Goal: Information Seeking & Learning: Check status

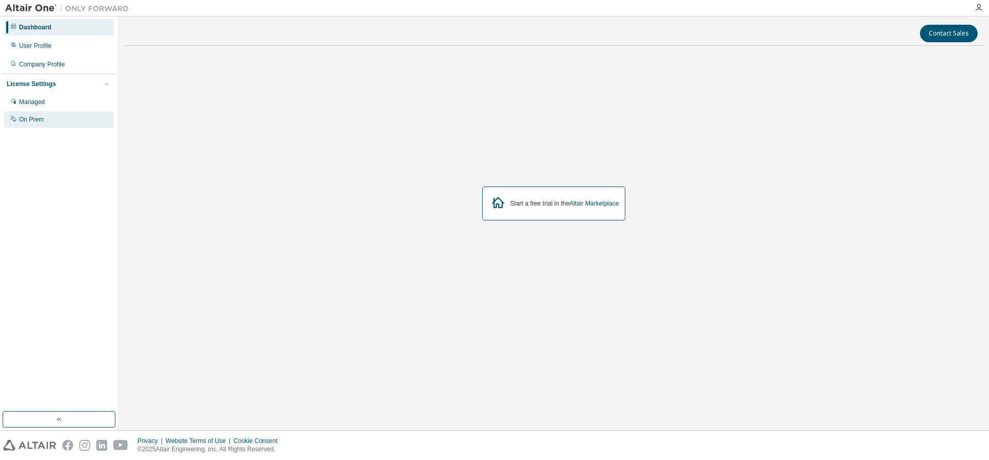
click at [57, 127] on div "On Prem" at bounding box center [59, 119] width 110 height 16
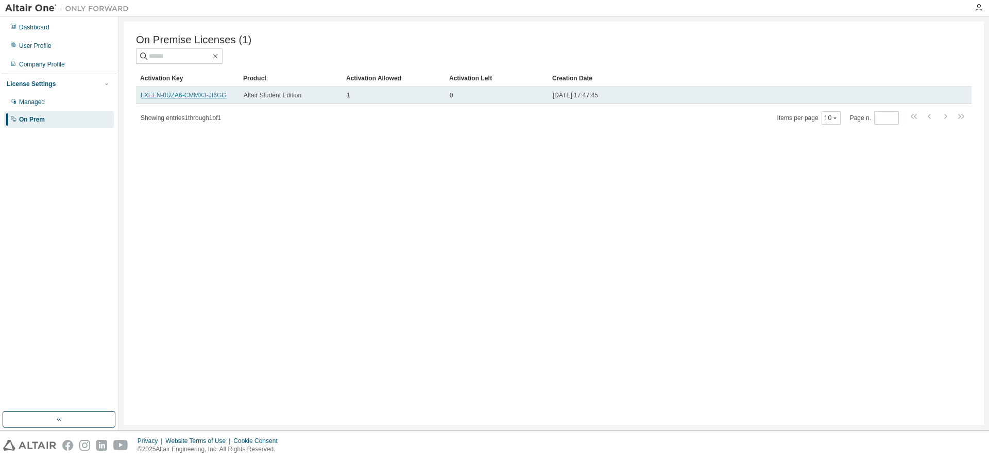
click at [196, 96] on link "LXEEN-0UZA6-CMMX3-JI6GG" at bounding box center [184, 95] width 86 height 7
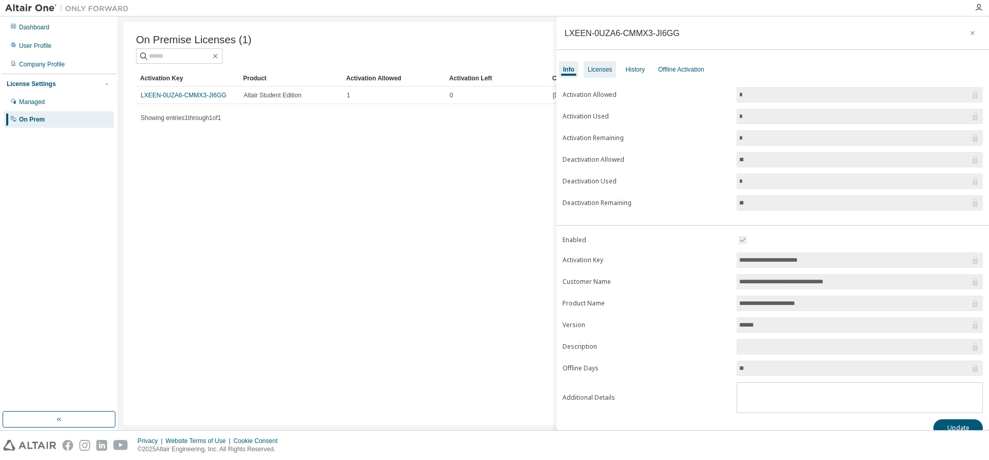
click at [610, 70] on div "Licenses" at bounding box center [600, 69] width 24 height 8
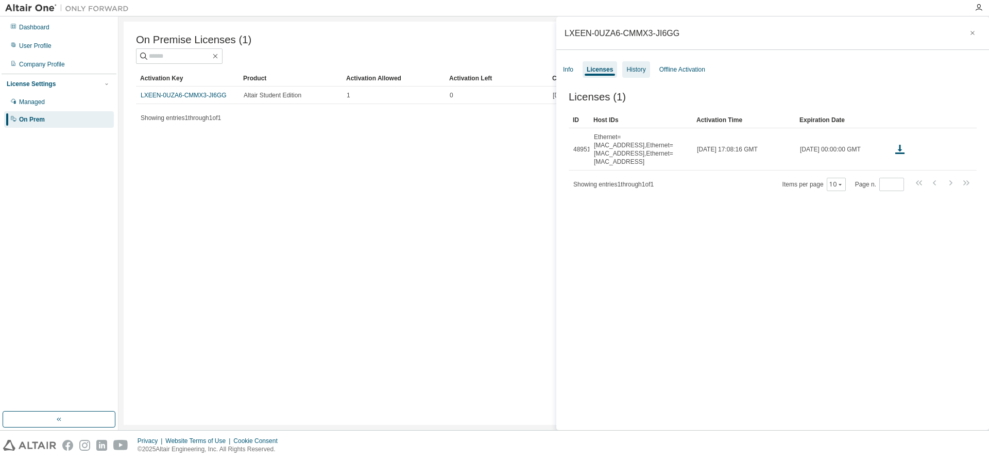
click at [631, 70] on div "History" at bounding box center [635, 69] width 19 height 8
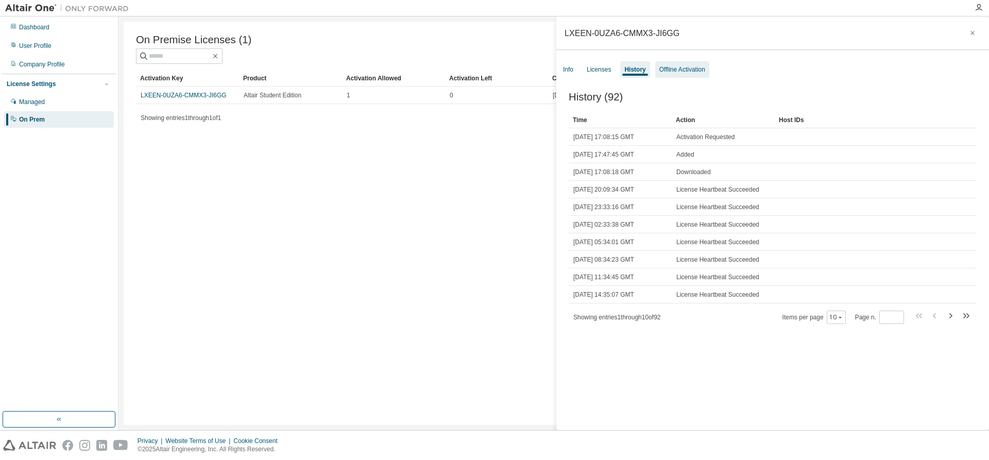
click at [696, 74] on div "Offline Activation" at bounding box center [682, 69] width 54 height 16
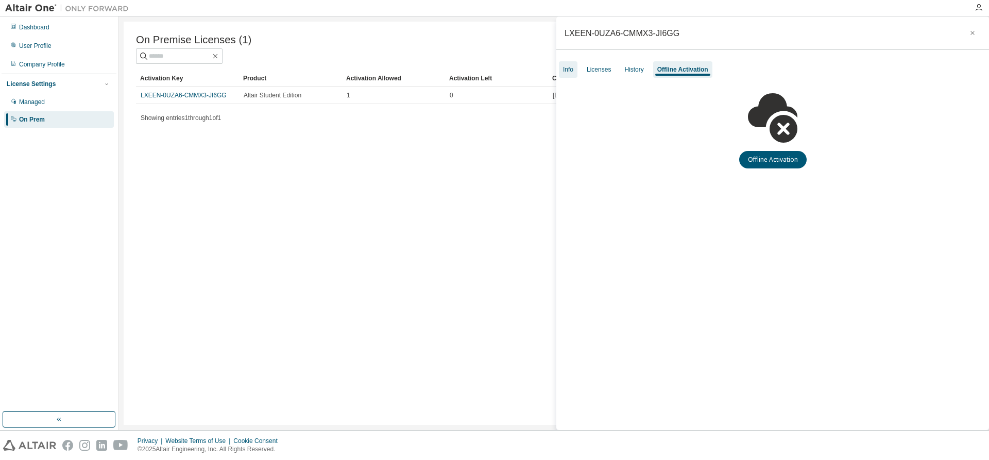
click at [572, 68] on div "Info" at bounding box center [568, 69] width 10 height 8
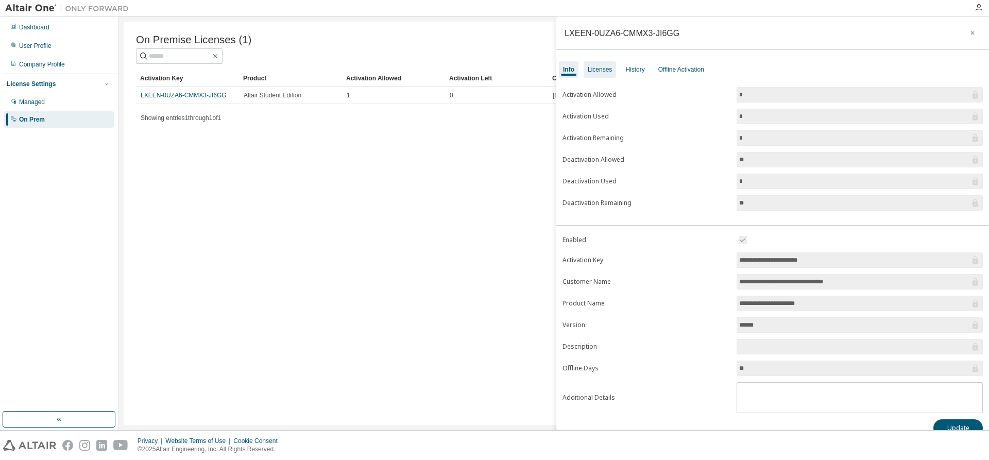
click at [600, 69] on div "Licenses" at bounding box center [600, 69] width 24 height 8
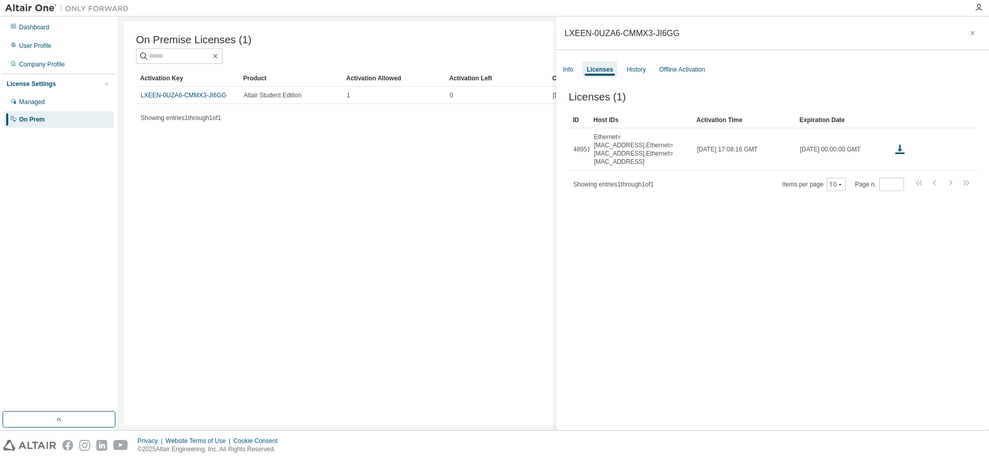
click at [428, 149] on div "On Premise Licenses (1) Clear Load Save Save As Field Operator Value Select fil…" at bounding box center [554, 223] width 860 height 403
click at [966, 28] on button "button" at bounding box center [972, 33] width 16 height 16
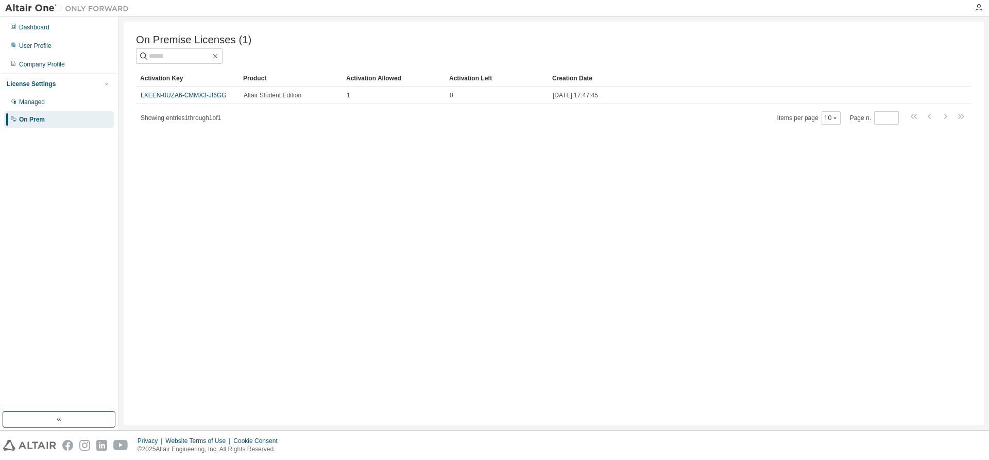
click at [529, 177] on div "On Premise Licenses (1) Clear Load Save Save As Field Operator Value Select fil…" at bounding box center [554, 223] width 860 height 403
click at [30, 107] on div "Managed" at bounding box center [59, 102] width 110 height 16
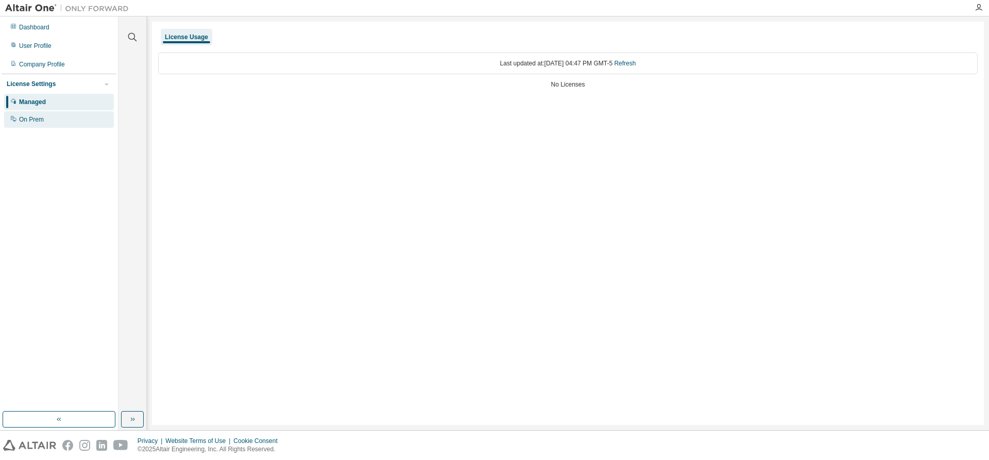
click at [35, 113] on div "On Prem" at bounding box center [59, 119] width 110 height 16
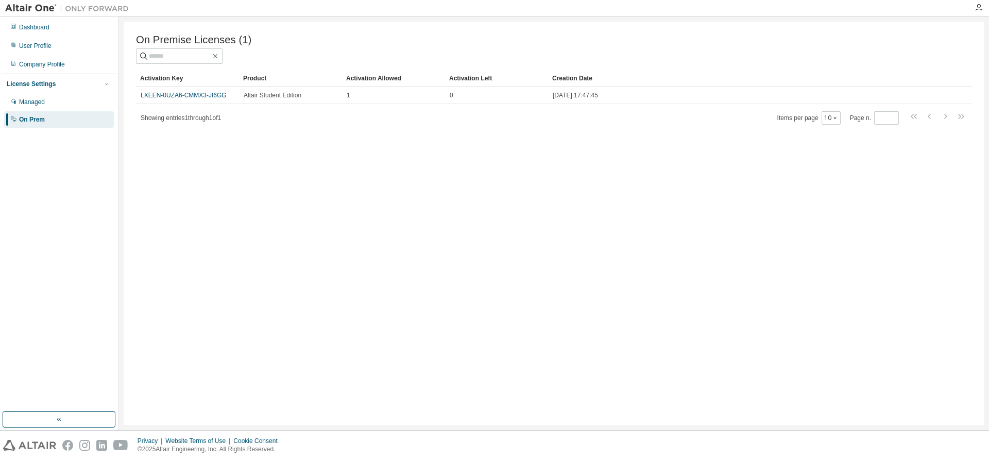
click at [40, 115] on div "On Prem" at bounding box center [59, 119] width 110 height 16
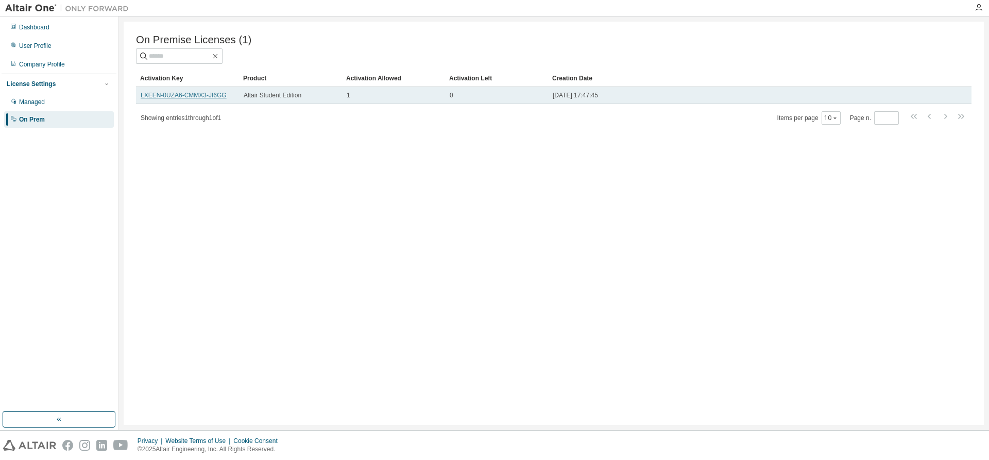
click at [191, 95] on link "LXEEN-0UZA6-CMMX3-JI6GG" at bounding box center [184, 95] width 86 height 7
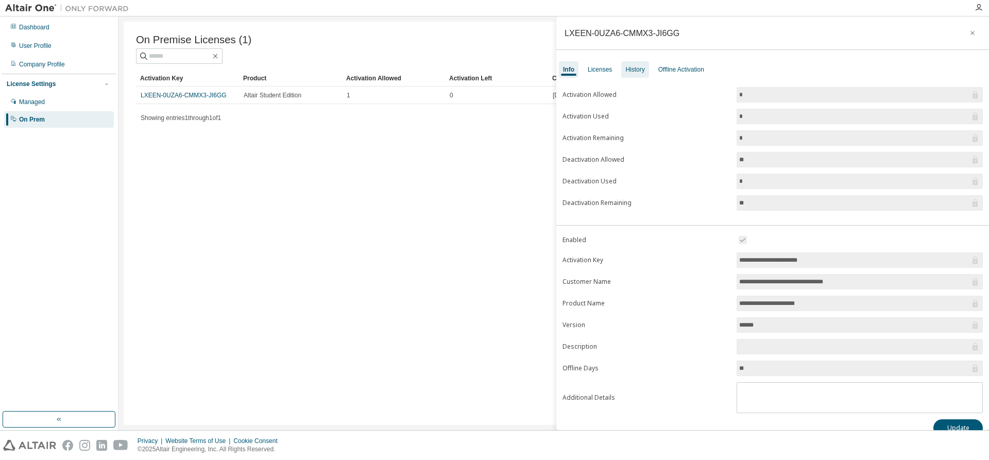
click at [639, 70] on div "History" at bounding box center [634, 69] width 19 height 8
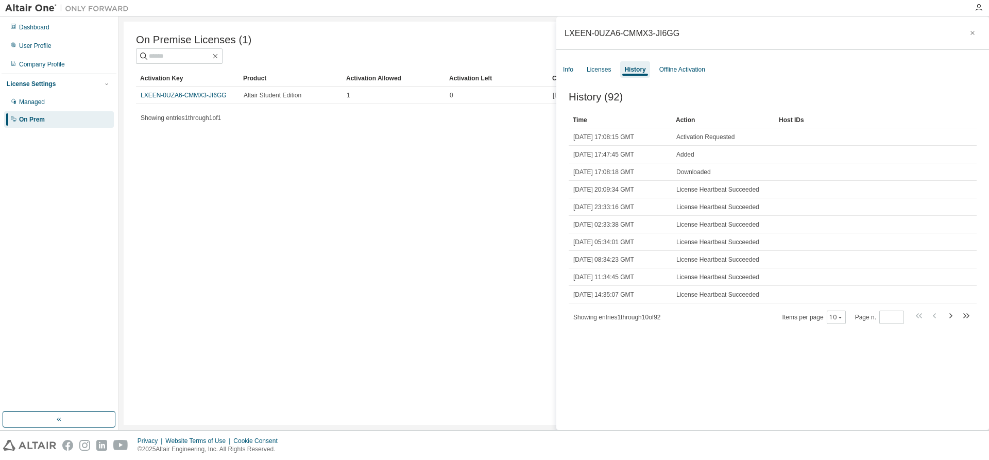
click at [585, 123] on div "Time" at bounding box center [620, 120] width 95 height 16
click at [582, 119] on div "Time" at bounding box center [620, 120] width 95 height 16
click at [583, 125] on div "Time" at bounding box center [620, 120] width 95 height 16
click at [579, 128] on div "Time" at bounding box center [620, 120] width 95 height 16
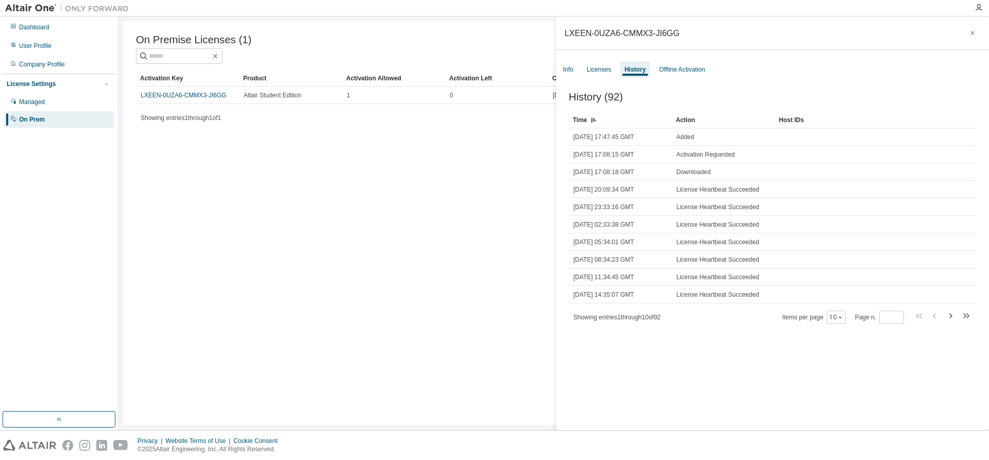
click at [578, 124] on div "Time" at bounding box center [620, 120] width 95 height 16
click at [750, 371] on div "History (92) Clear Load Save Save As Field Operator Value Select filter Select …" at bounding box center [772, 262] width 433 height 367
click at [590, 79] on div "History (92) Clear Load Save Save As Field Operator Value Select filter Select …" at bounding box center [772, 262] width 433 height 367
click at [591, 72] on div "Licenses" at bounding box center [599, 69] width 24 height 8
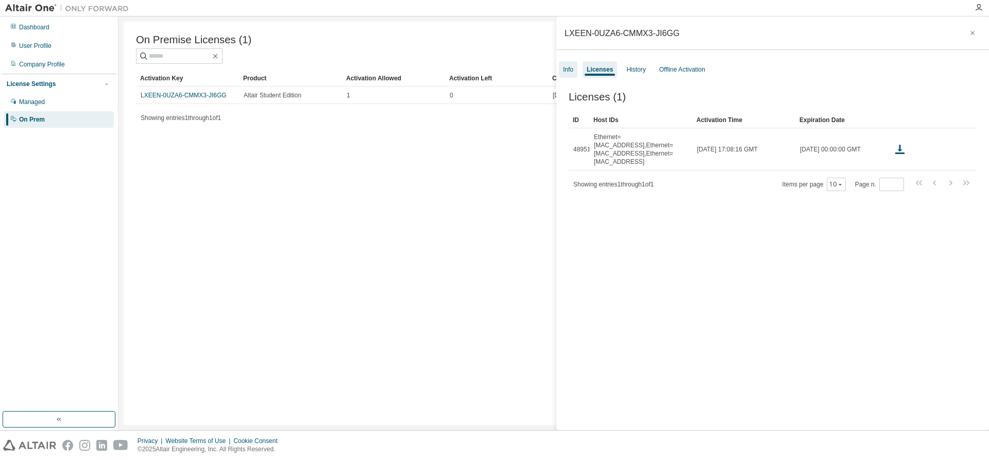
click at [560, 70] on div "Info" at bounding box center [568, 69] width 19 height 16
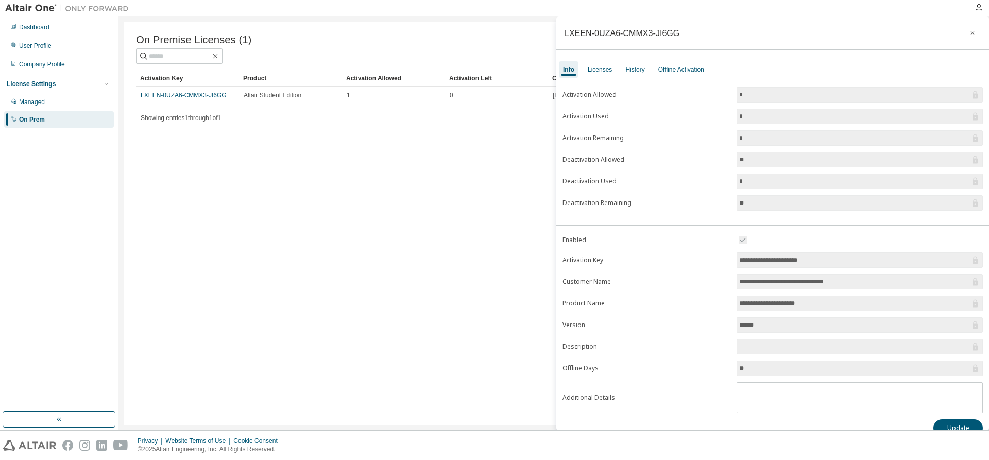
click at [754, 97] on input "*" at bounding box center [854, 95] width 231 height 10
click at [758, 183] on input "*" at bounding box center [854, 181] width 231 height 10
click at [756, 158] on input "**" at bounding box center [854, 160] width 231 height 10
click at [751, 178] on input "*" at bounding box center [854, 181] width 231 height 10
click at [972, 31] on button "button" at bounding box center [972, 33] width 16 height 16
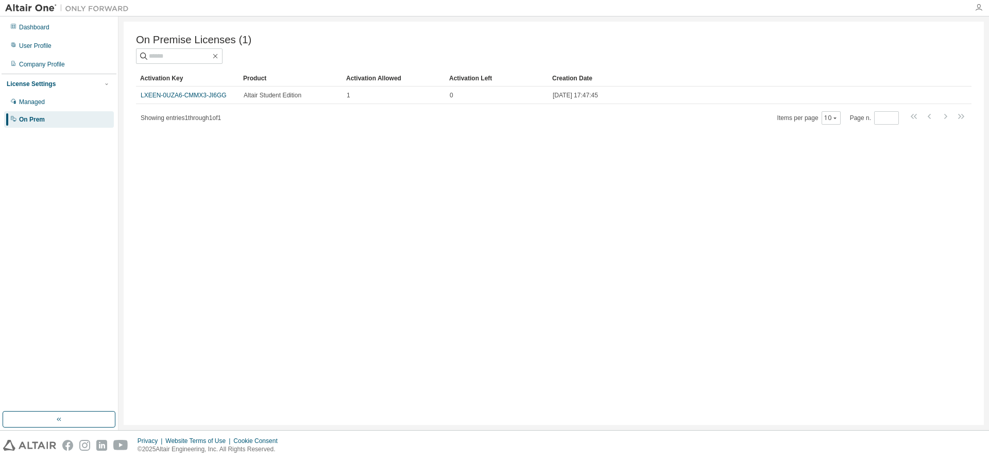
click at [980, 11] on icon "button" at bounding box center [979, 8] width 8 height 8
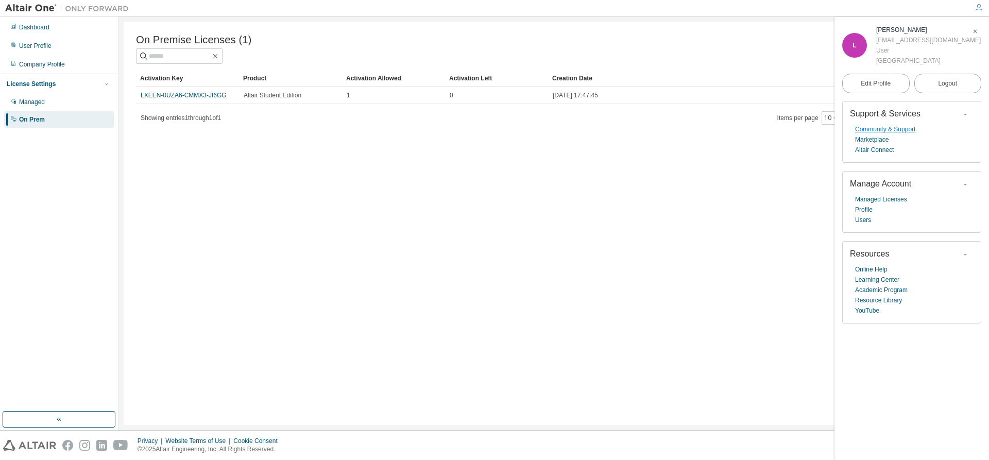
click at [891, 134] on link "Community & Support" at bounding box center [885, 129] width 60 height 10
click at [896, 134] on link "Community & Support" at bounding box center [885, 129] width 60 height 10
click at [978, 31] on span "button" at bounding box center [975, 31] width 10 height 16
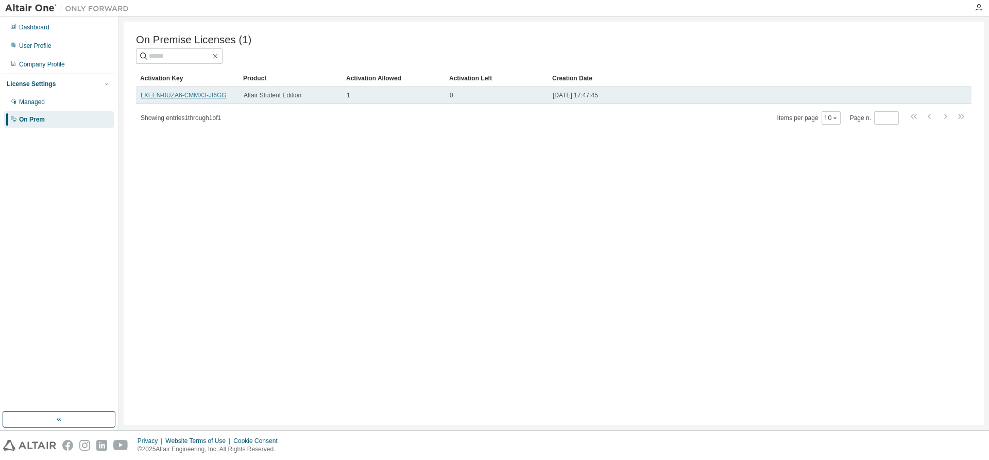
click at [198, 99] on link "LXEEN-0UZA6-CMMX3-JI6GG" at bounding box center [184, 95] width 86 height 7
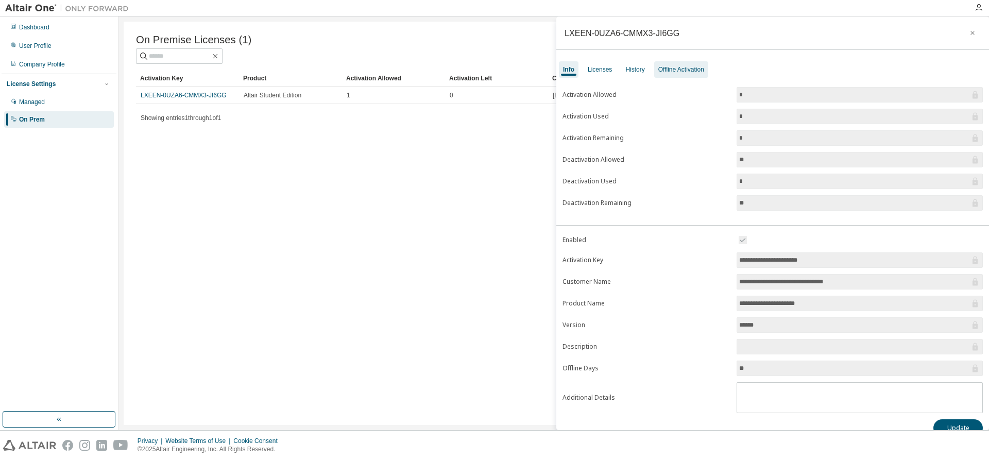
click at [667, 69] on div "Offline Activation" at bounding box center [681, 69] width 46 height 8
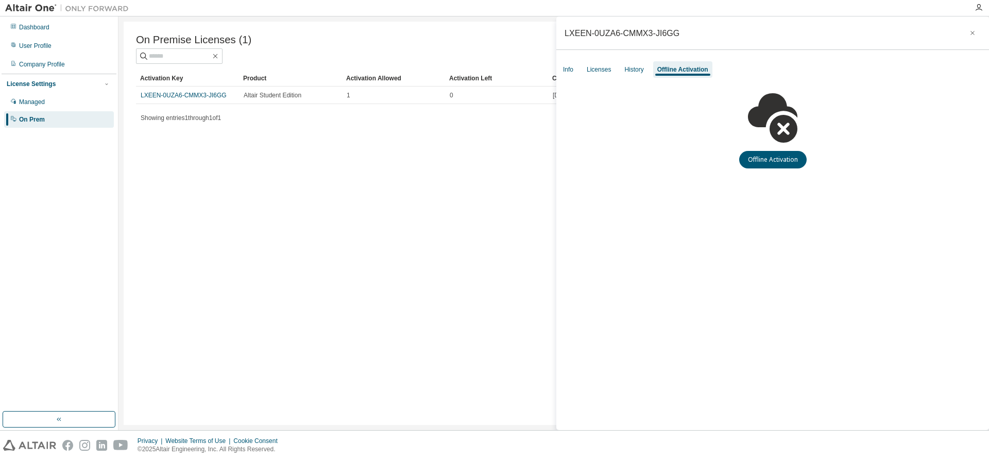
click at [618, 72] on div "Info Licenses History Offline Activation" at bounding box center [772, 69] width 433 height 19
click at [630, 72] on div "History" at bounding box center [633, 69] width 19 height 8
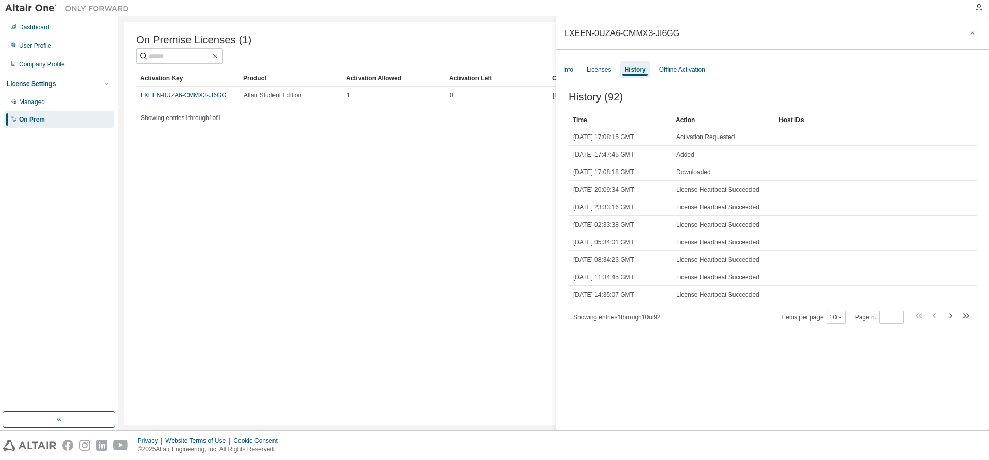
click at [587, 124] on div "Time" at bounding box center [620, 120] width 95 height 16
click at [580, 125] on div "Time" at bounding box center [620, 120] width 95 height 16
click at [581, 124] on div "Time" at bounding box center [620, 120] width 95 height 16
click at [584, 122] on div "Time" at bounding box center [620, 120] width 95 height 16
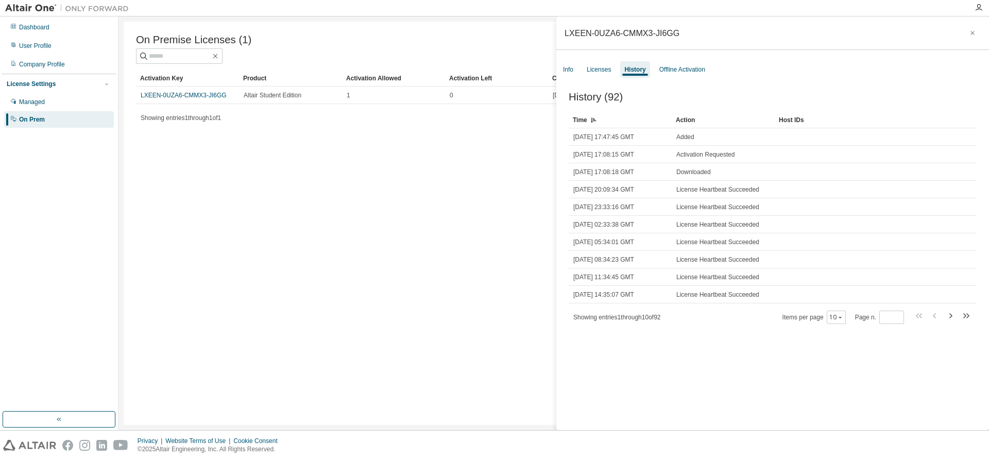
click at [584, 122] on div "Time" at bounding box center [620, 120] width 95 height 16
